Goal: Task Accomplishment & Management: Manage account settings

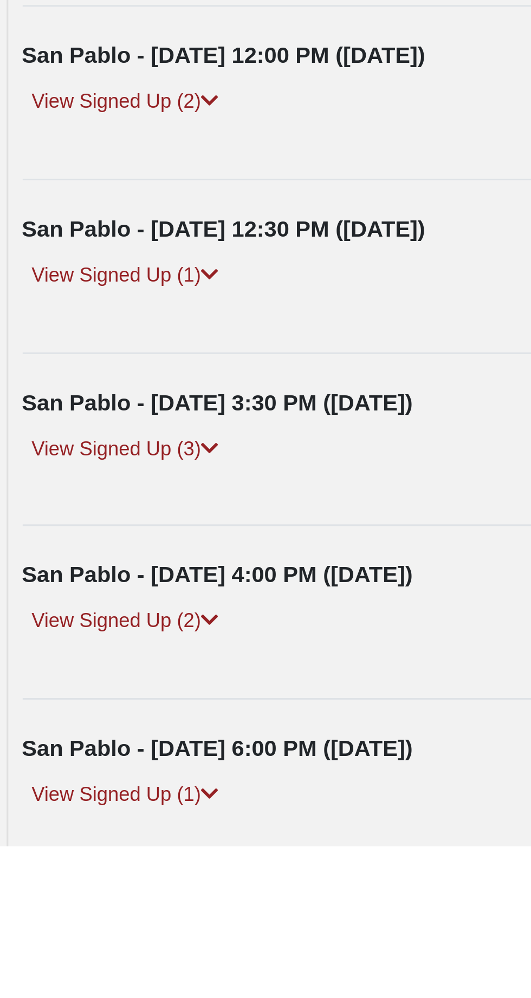
scroll to position [195, 0]
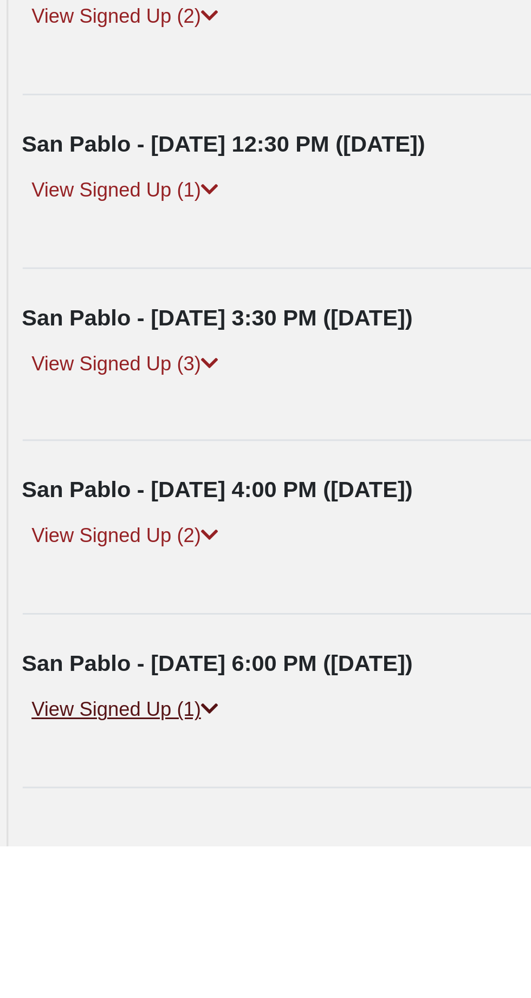
click at [96, 952] on link "View Signed Up (1)" at bounding box center [72, 951] width 69 height 11
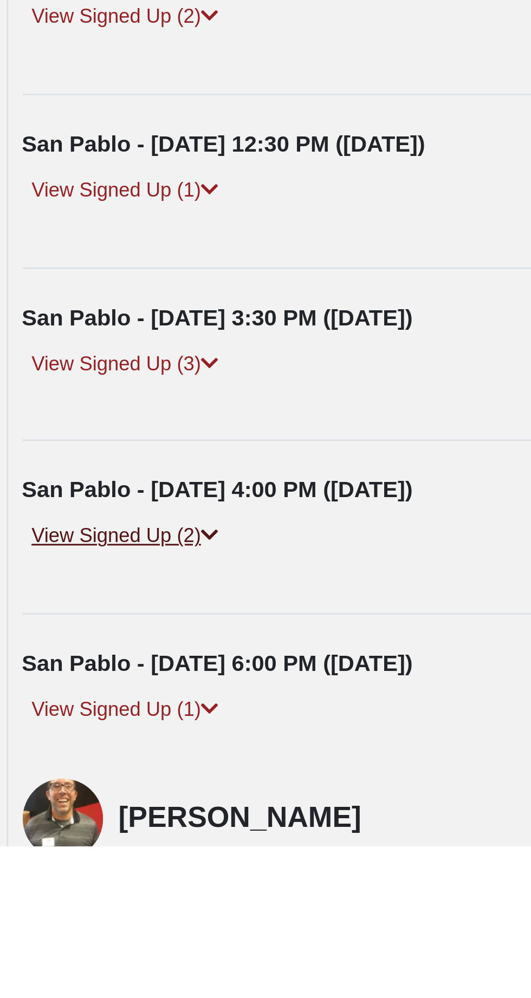
click at [98, 890] on icon at bounding box center [101, 893] width 6 height 6
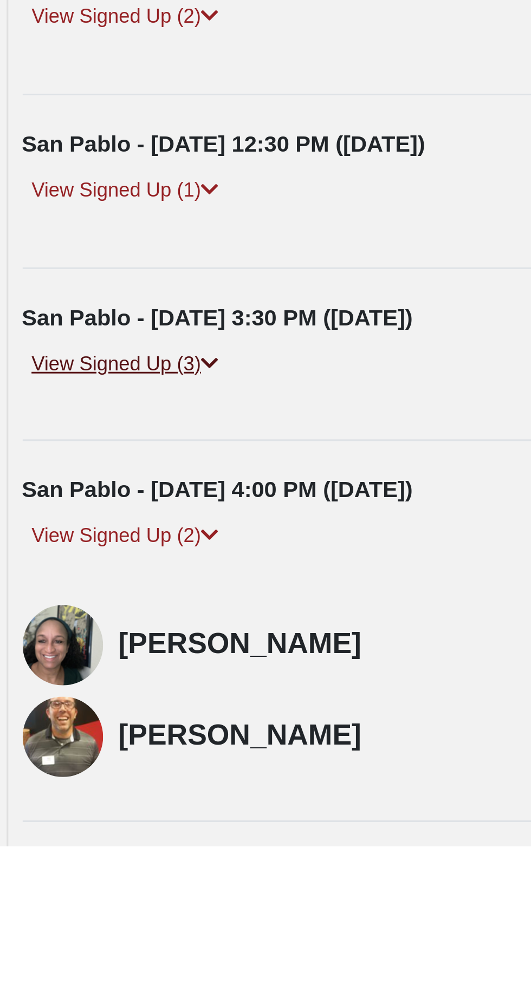
click at [102, 832] on icon at bounding box center [101, 835] width 6 height 6
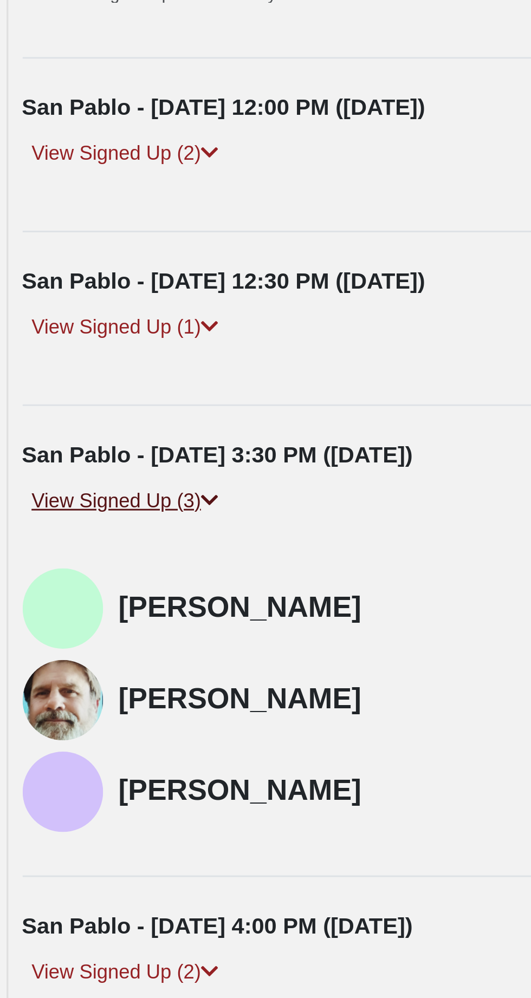
scroll to position [298, 0]
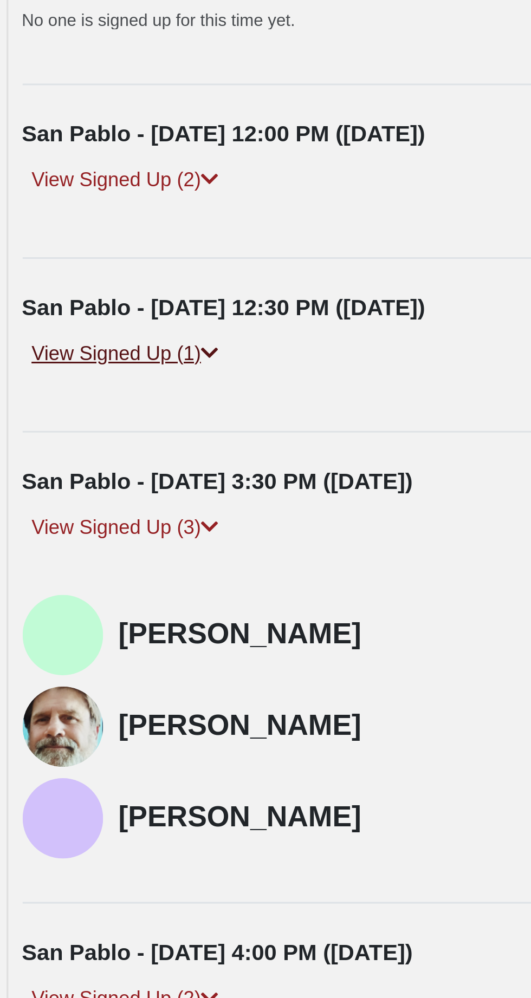
click at [102, 671] on icon at bounding box center [101, 674] width 6 height 6
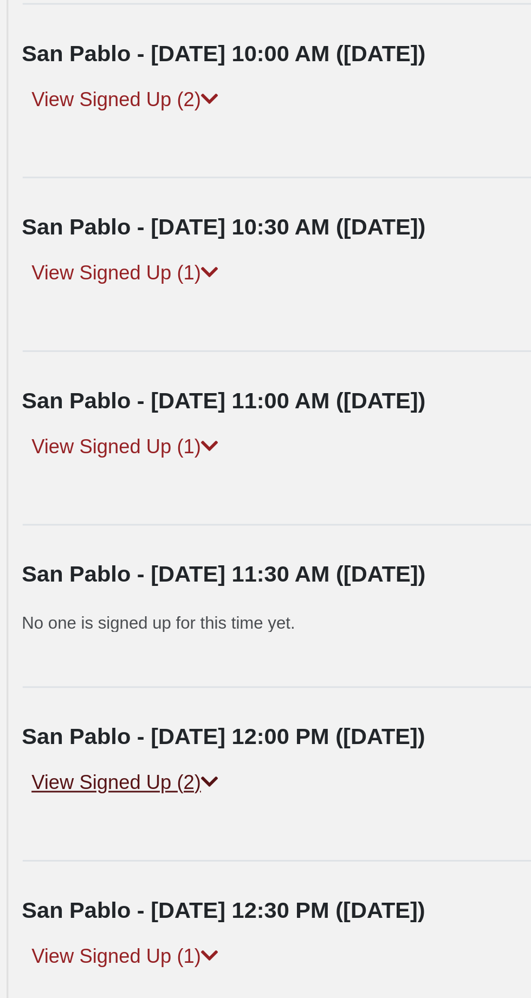
click at [101, 614] on icon at bounding box center [101, 615] width 6 height 6
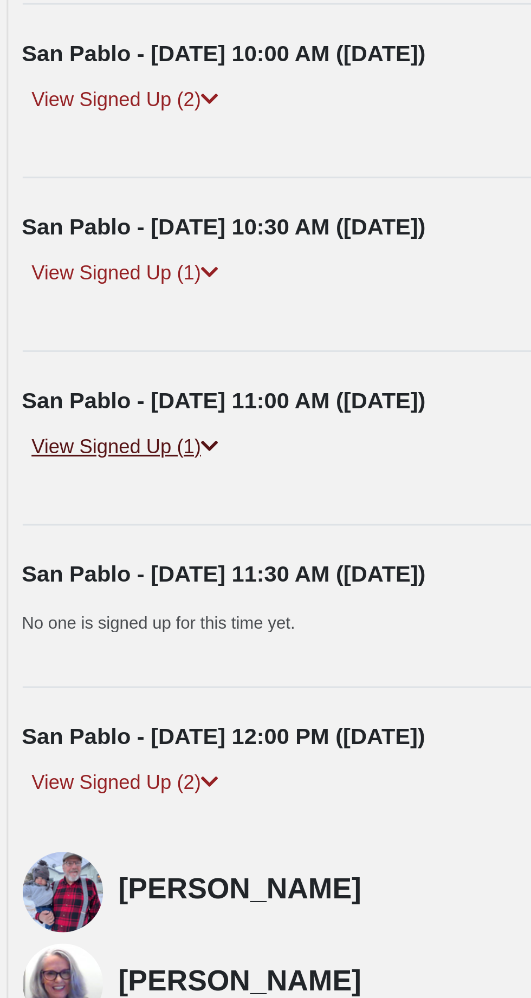
click at [102, 497] on link "View Signed Up (1)" at bounding box center [72, 502] width 69 height 11
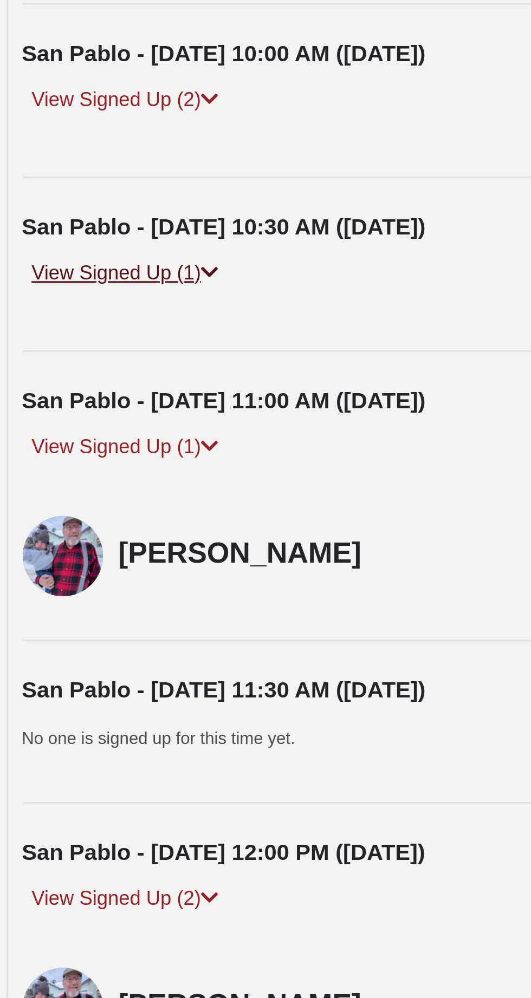
click at [103, 441] on icon at bounding box center [101, 444] width 6 height 6
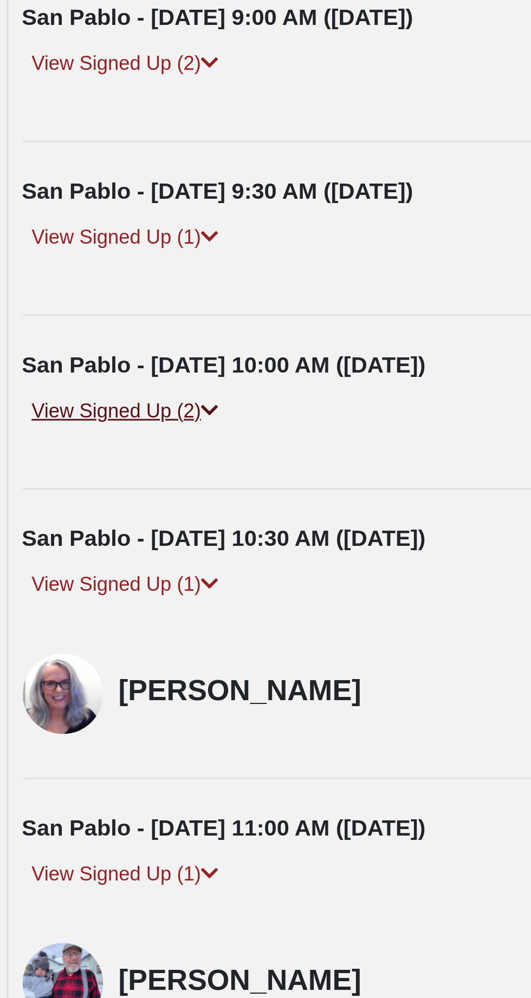
click at [93, 384] on link "View Signed Up (2)" at bounding box center [72, 385] width 69 height 11
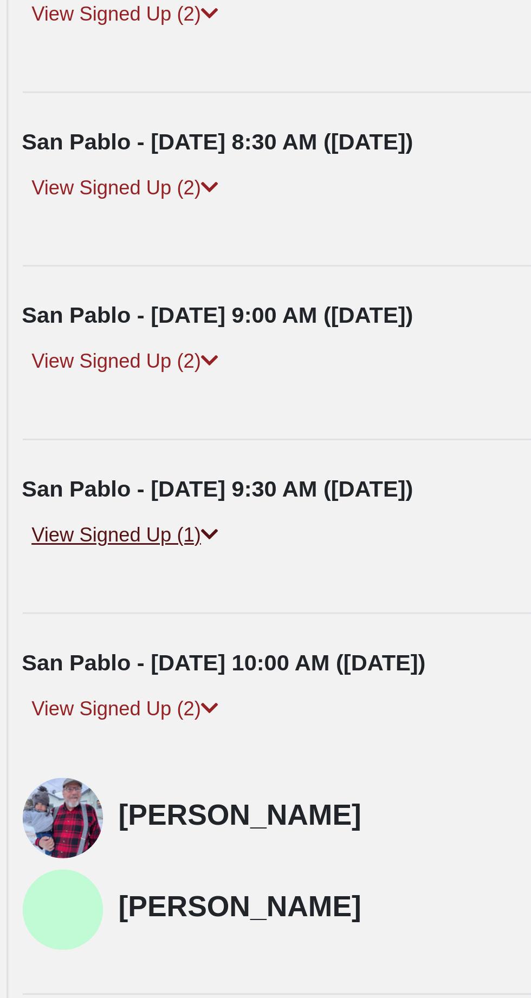
click at [99, 322] on link "View Signed Up (1)" at bounding box center [72, 327] width 69 height 11
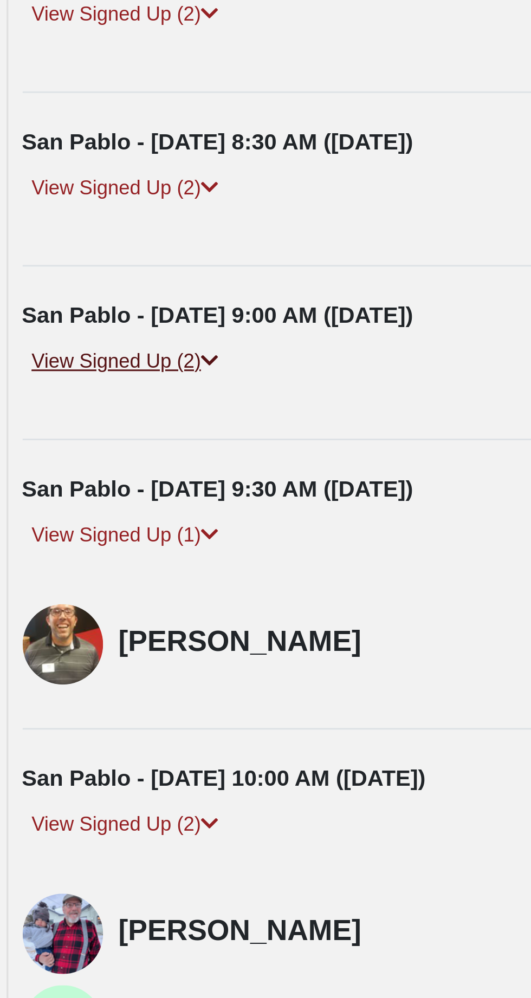
click at [97, 264] on link "View Signed Up (2)" at bounding box center [72, 268] width 69 height 11
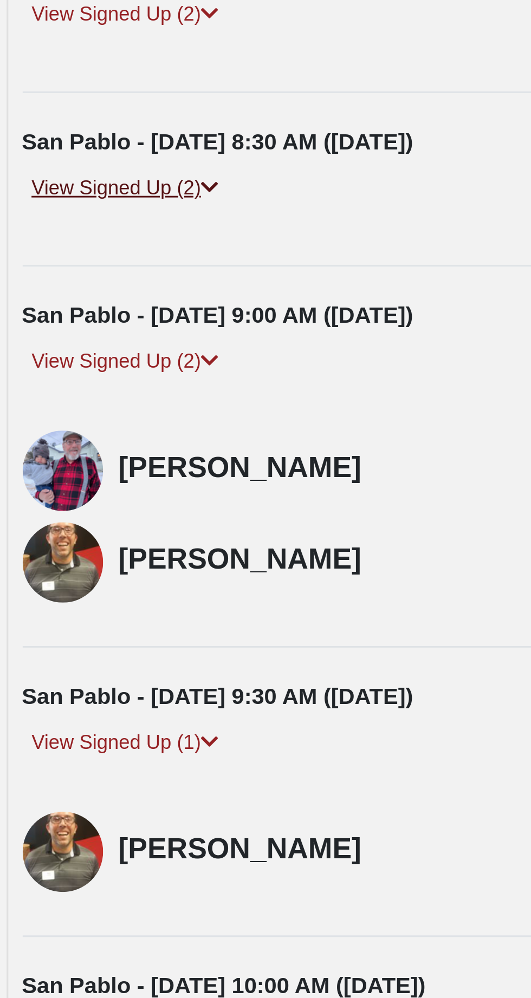
click at [99, 212] on link "View Signed Up (2)" at bounding box center [72, 210] width 69 height 11
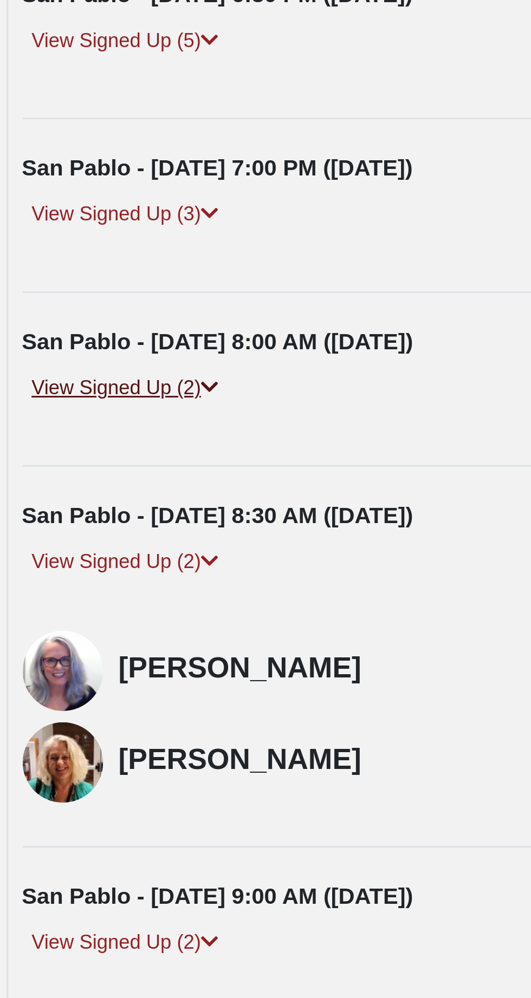
click at [99, 148] on icon at bounding box center [101, 151] width 6 height 6
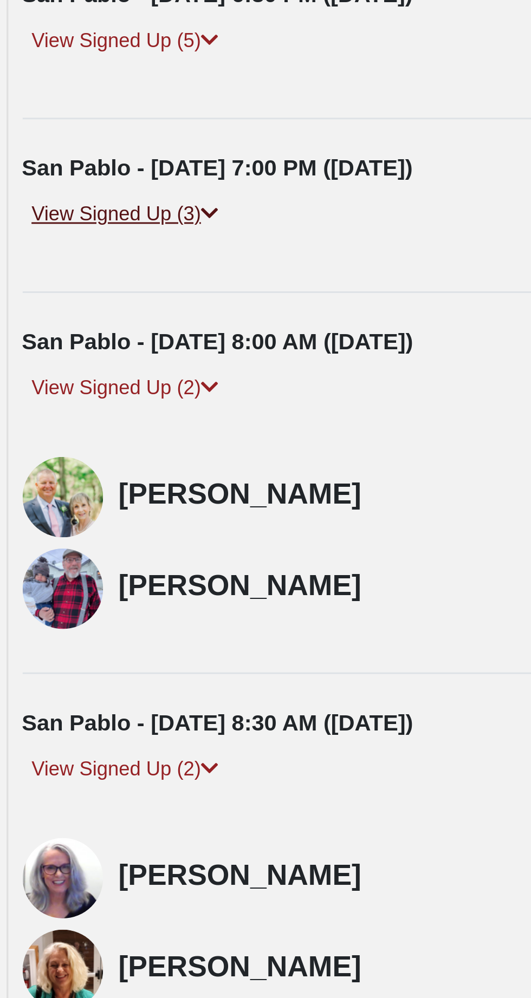
click at [101, 95] on link "View Signed Up (3)" at bounding box center [72, 93] width 69 height 11
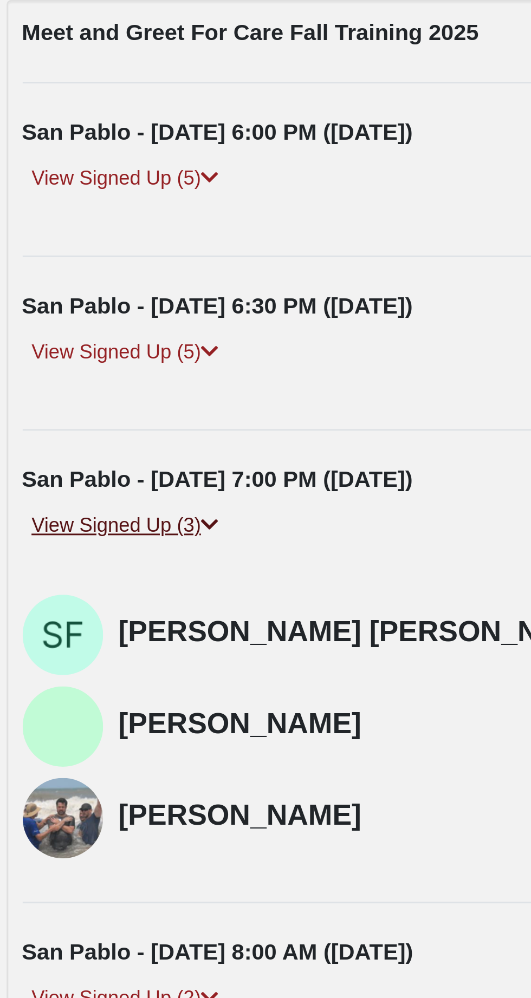
scroll to position [214, 0]
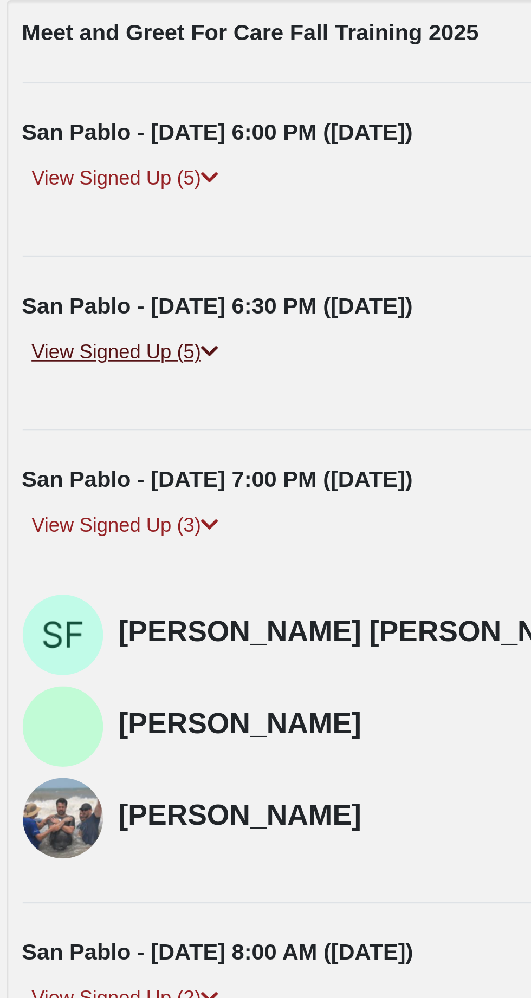
click at [102, 118] on icon at bounding box center [101, 118] width 6 height 6
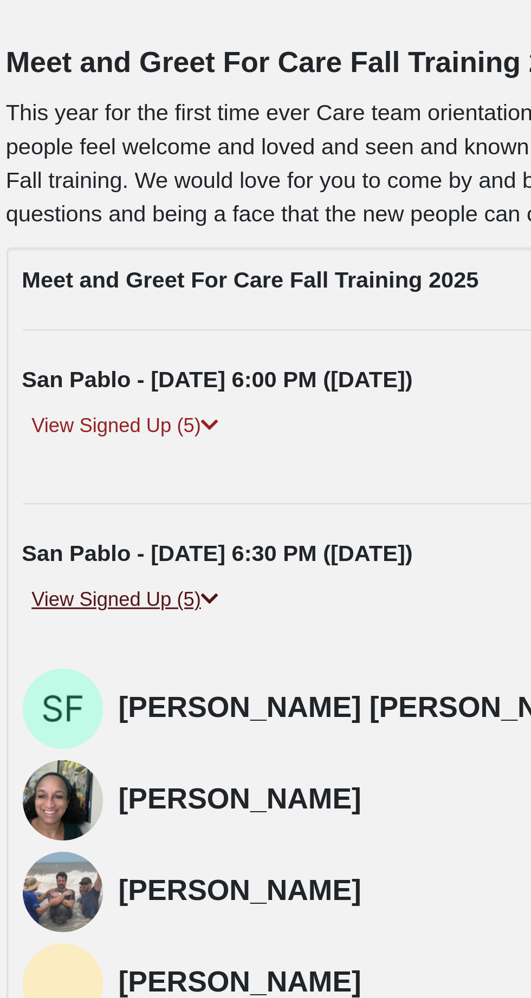
scroll to position [130, 0]
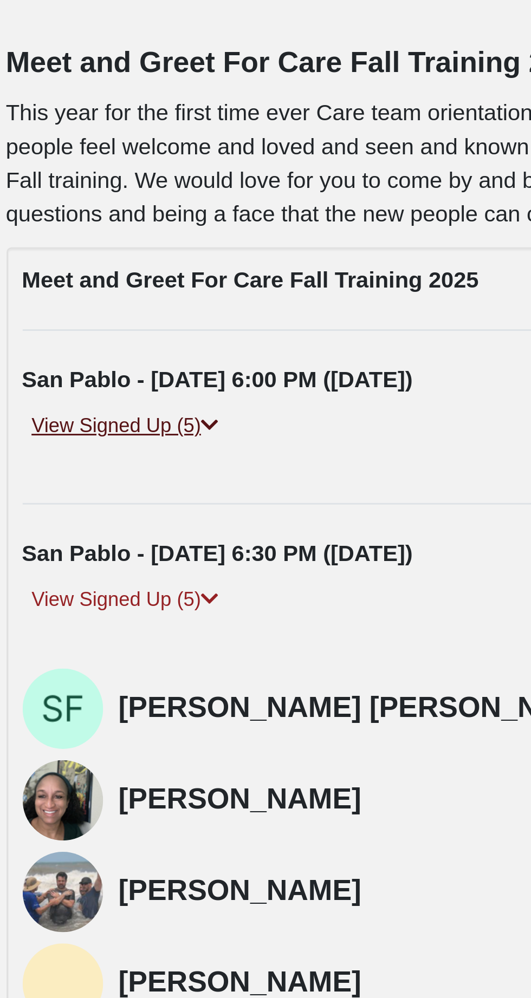
click at [98, 144] on icon at bounding box center [101, 143] width 6 height 6
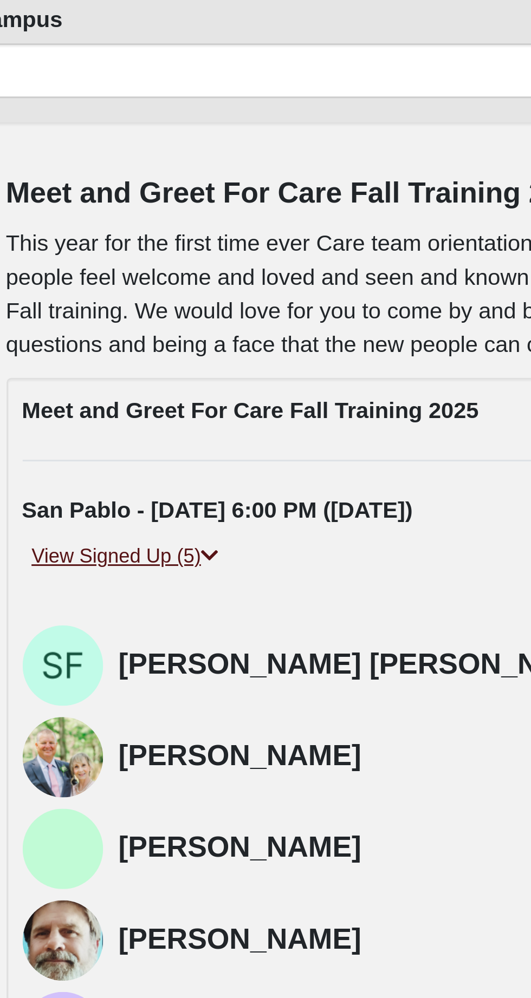
scroll to position [84, 0]
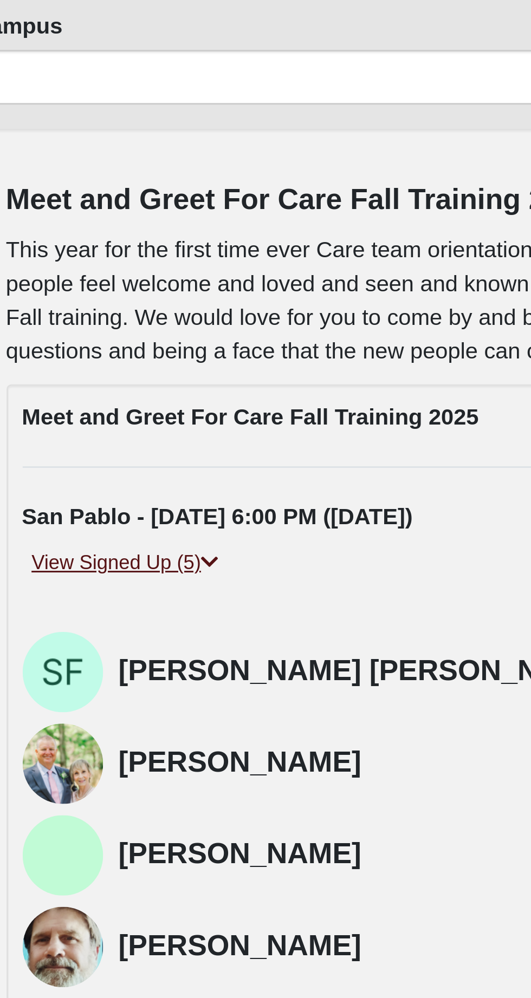
click at [105, 185] on link "View Signed Up (5)" at bounding box center [72, 189] width 69 height 11
